Goal: Task Accomplishment & Management: Manage account settings

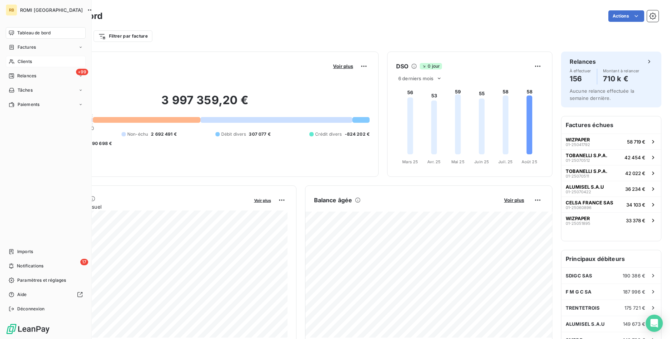
click at [28, 59] on span "Clients" at bounding box center [25, 61] width 14 height 6
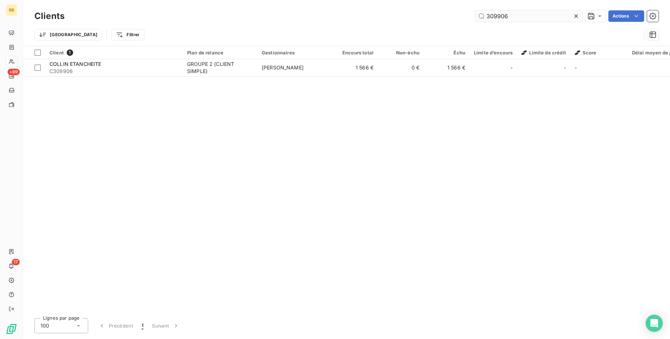
drag, startPoint x: 510, startPoint y: 16, endPoint x: 415, endPoint y: 7, distance: 95.8
click at [475, 10] on input "309906" at bounding box center [528, 15] width 107 height 11
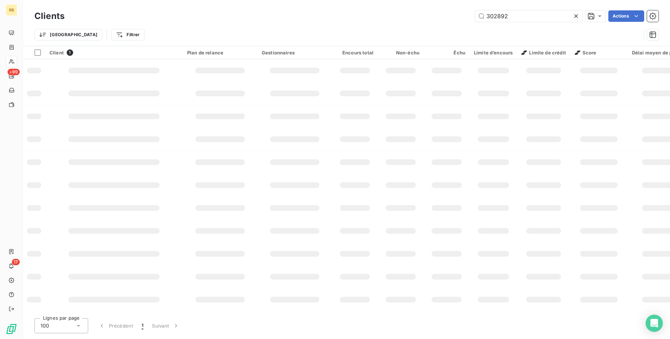
type input "302892"
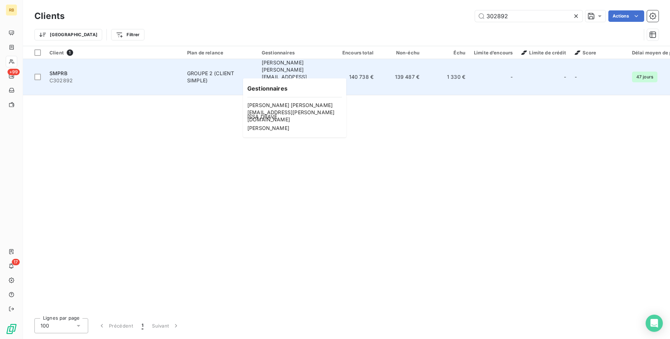
click at [298, 63] on div "[PERSON_NAME] [PERSON_NAME][EMAIL_ADDRESS][PERSON_NAME][DOMAIN_NAME] , + 2" at bounding box center [295, 77] width 66 height 36
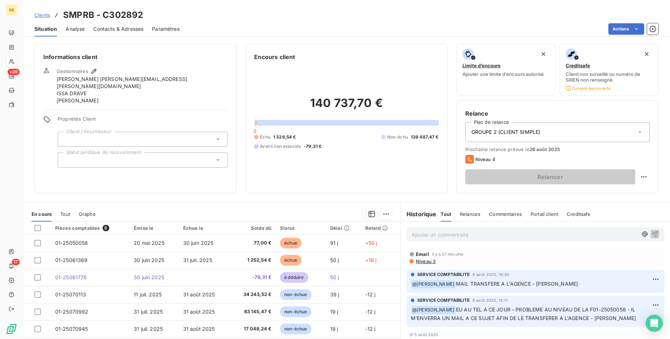
click at [433, 260] on span "Niveau 3" at bounding box center [425, 262] width 20 height 6
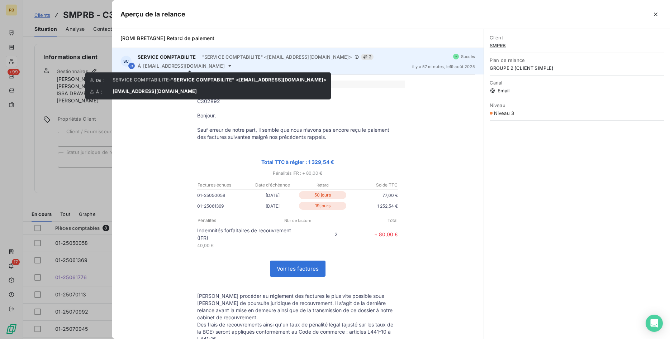
click at [227, 64] on icon at bounding box center [230, 66] width 6 height 6
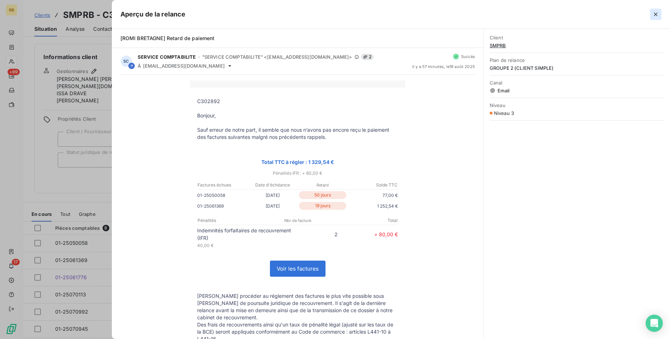
click at [655, 15] on icon "button" at bounding box center [656, 15] width 4 height 4
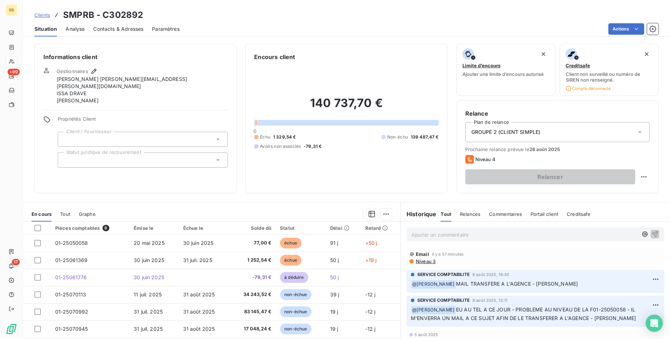
click at [112, 26] on span "Contacts & Adresses" at bounding box center [118, 28] width 50 height 7
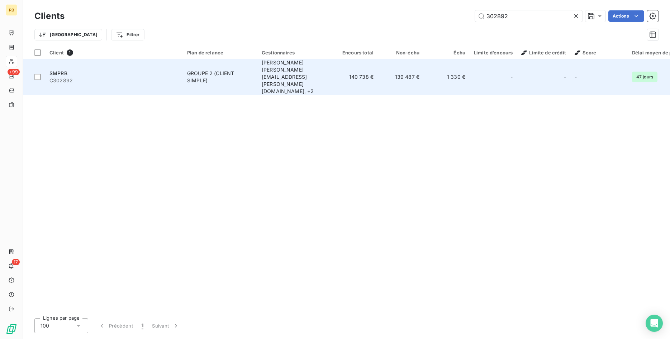
click at [208, 70] on div "GROUPE 2 (CLIENT SIMPLE)" at bounding box center [220, 77] width 66 height 14
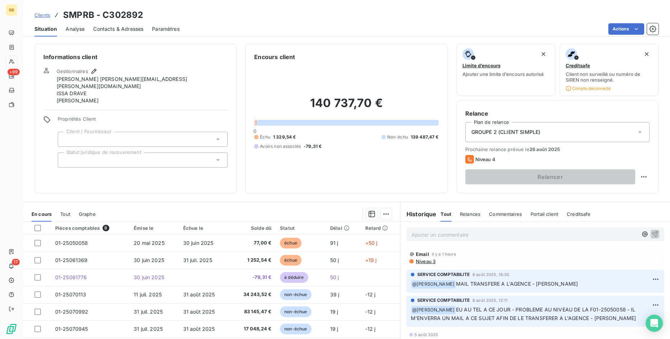
click at [103, 29] on span "Contacts & Adresses" at bounding box center [118, 28] width 50 height 7
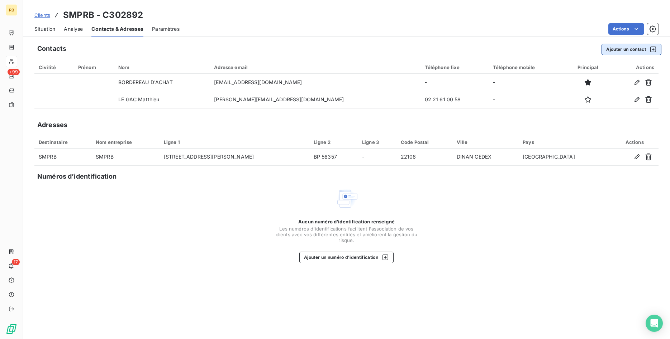
click at [626, 50] on button "Ajouter un contact" at bounding box center [631, 49] width 60 height 11
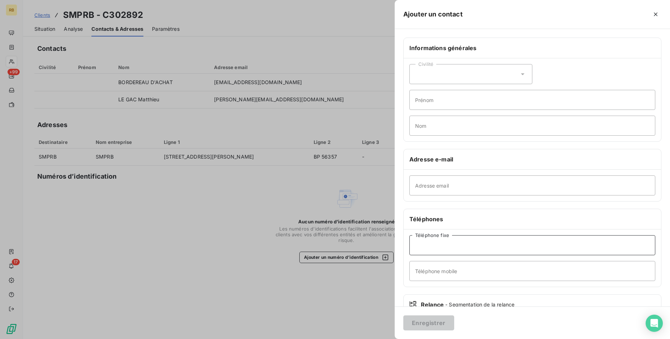
click at [465, 244] on input "Téléphone fixe" at bounding box center [532, 245] width 246 height 20
type input "02 21 61 00 12"
click at [430, 325] on button "Enregistrer" at bounding box center [428, 323] width 51 height 15
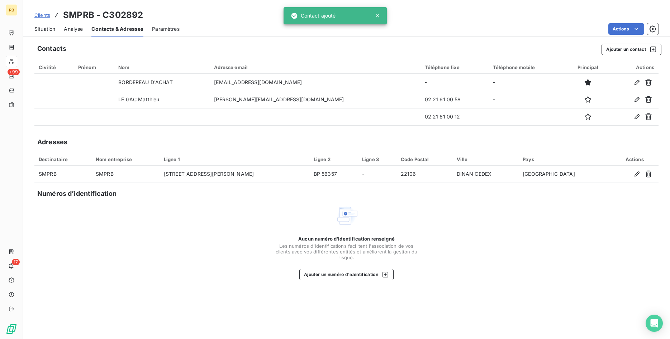
click at [49, 28] on span "Situation" at bounding box center [44, 28] width 21 height 7
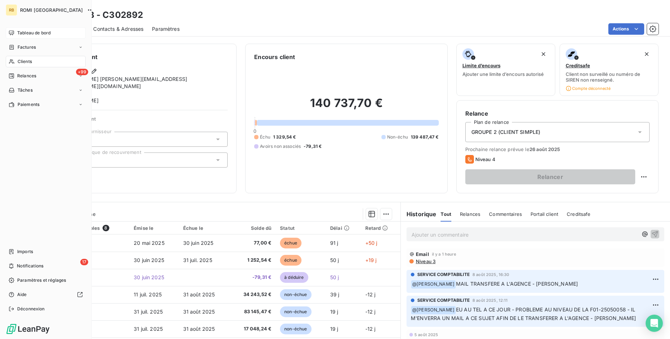
click at [30, 34] on span "Tableau de bord" at bounding box center [33, 33] width 33 height 6
